Goal: Find specific page/section: Find specific page/section

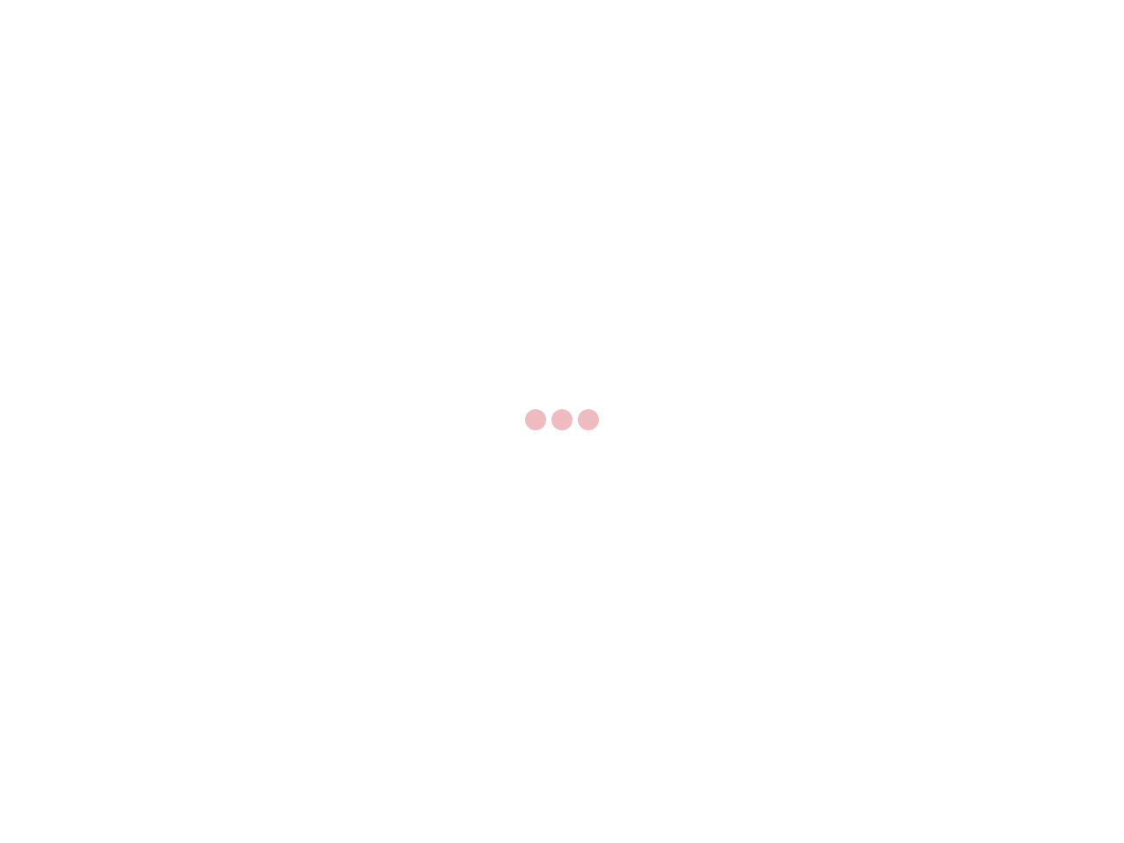
select select "US"
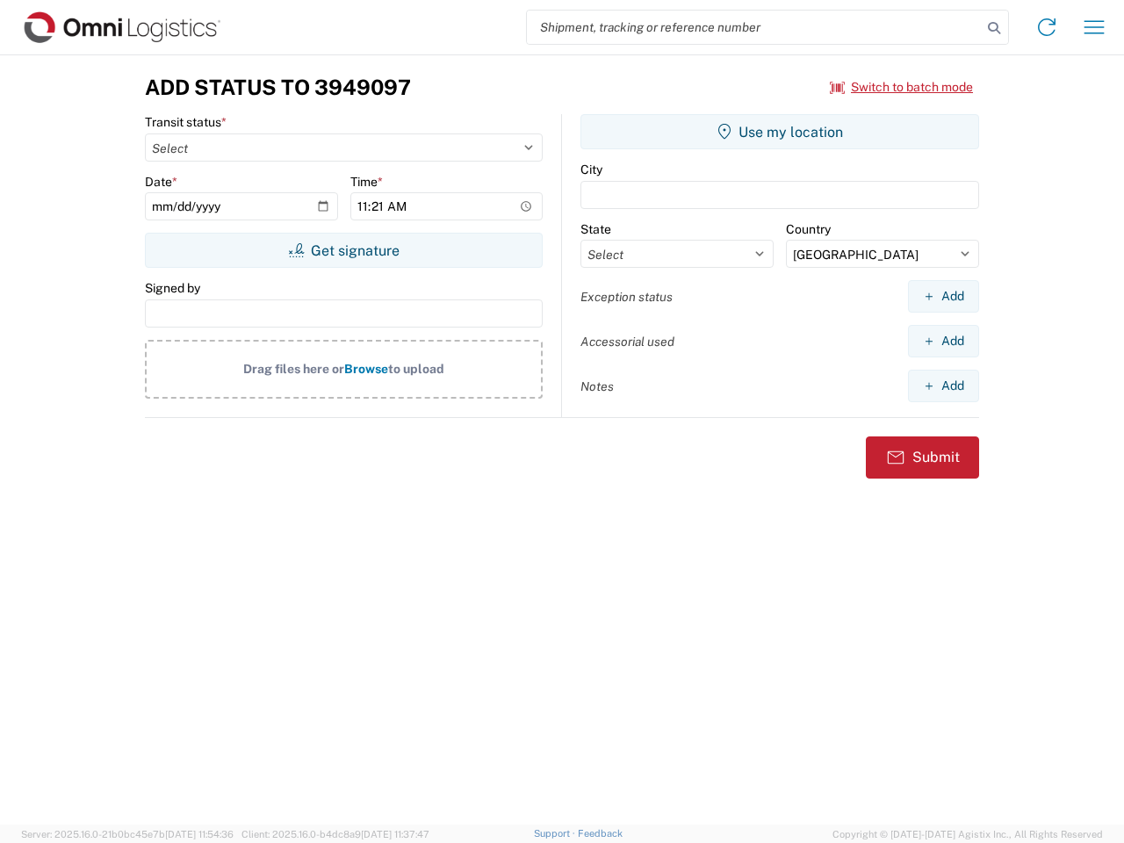
click at [755, 27] on input "search" at bounding box center [754, 27] width 455 height 33
click at [994, 28] on icon at bounding box center [994, 28] width 25 height 25
click at [1047, 27] on icon at bounding box center [1047, 27] width 28 height 28
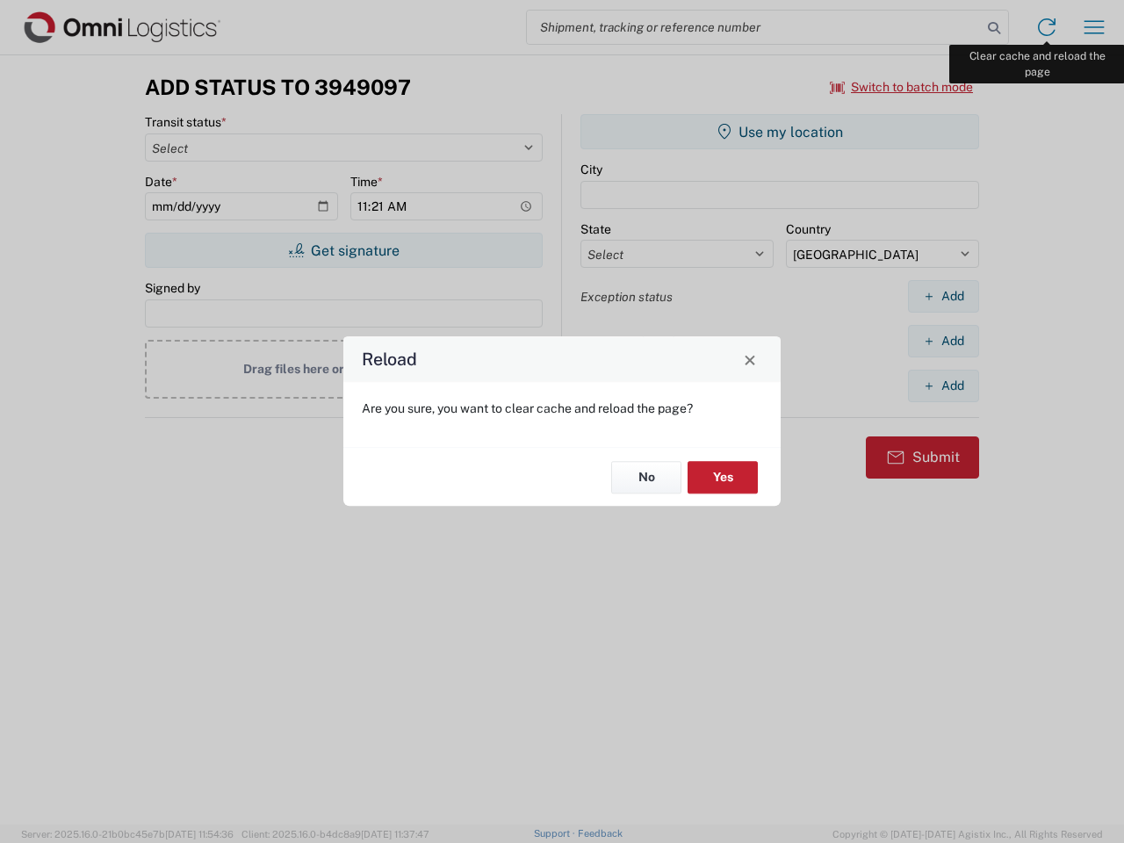
click at [1094, 27] on div "Reload Are you sure, you want to clear cache and reload the page? No Yes" at bounding box center [562, 421] width 1124 height 843
click at [902, 87] on div "Reload Are you sure, you want to clear cache and reload the page? No Yes" at bounding box center [562, 421] width 1124 height 843
click at [343, 250] on div "Reload Are you sure, you want to clear cache and reload the page? No Yes" at bounding box center [562, 421] width 1124 height 843
click at [780, 132] on div "Reload Are you sure, you want to clear cache and reload the page? No Yes" at bounding box center [562, 421] width 1124 height 843
click at [943, 296] on div "Reload Are you sure, you want to clear cache and reload the page? No Yes" at bounding box center [562, 421] width 1124 height 843
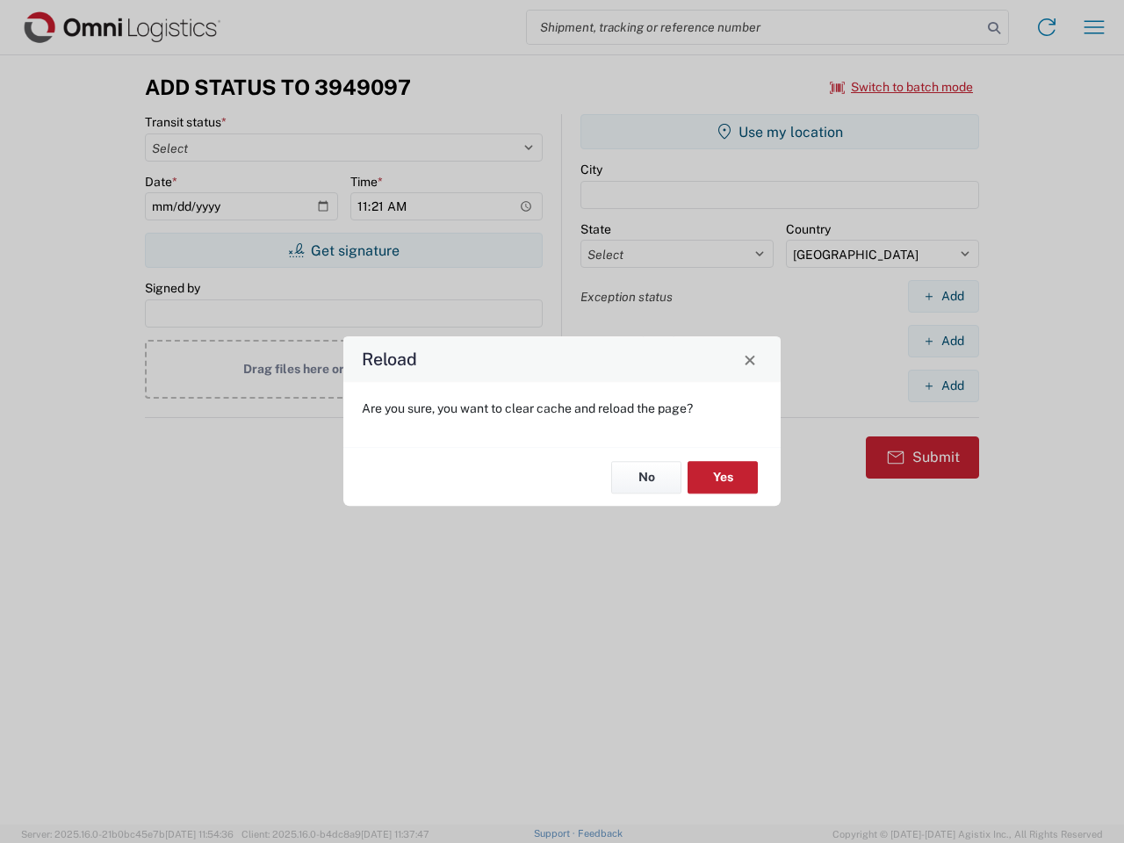
click at [943, 341] on div "Reload Are you sure, you want to clear cache and reload the page? No Yes" at bounding box center [562, 421] width 1124 height 843
click at [943, 386] on div "Reload Are you sure, you want to clear cache and reload the page? No Yes" at bounding box center [562, 421] width 1124 height 843
